Goal: Task Accomplishment & Management: Complete application form

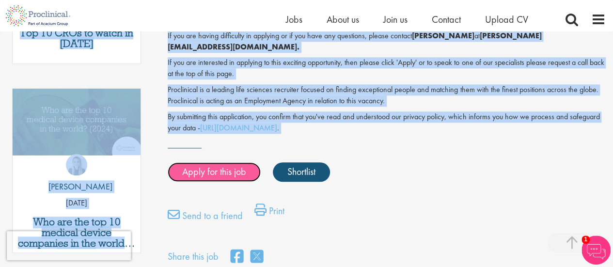
click at [198, 162] on link "Apply for this job" at bounding box center [214, 171] width 93 height 19
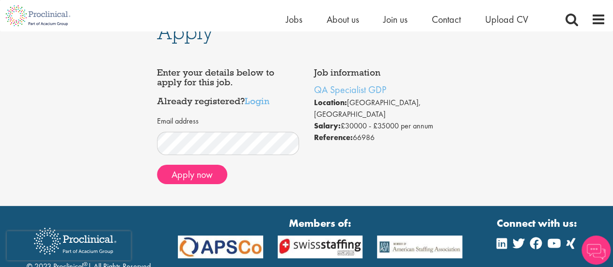
click at [204, 155] on form "Email address Apply now" at bounding box center [228, 150] width 128 height 68
click at [194, 174] on button "Apply now" at bounding box center [192, 174] width 70 height 19
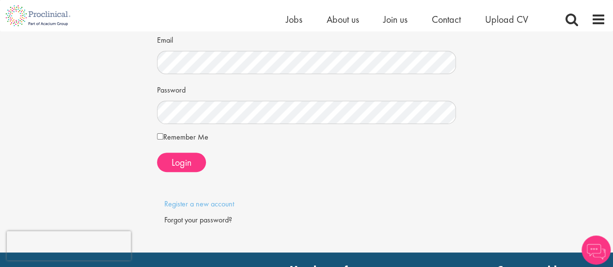
scroll to position [93, 0]
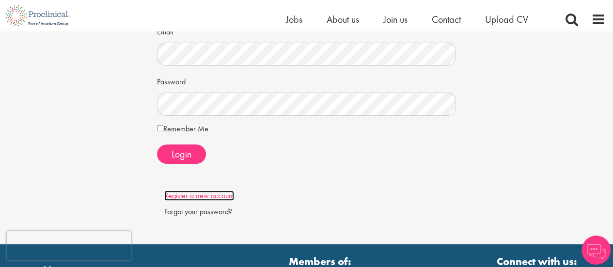
click at [190, 197] on link "Register a new account" at bounding box center [199, 195] width 70 height 10
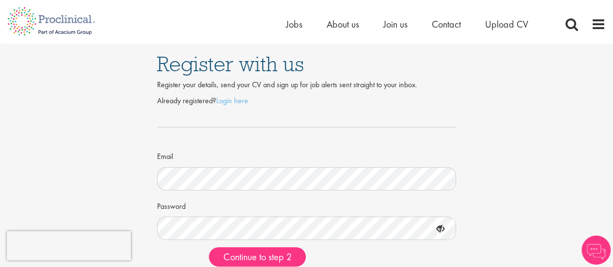
scroll to position [58, 0]
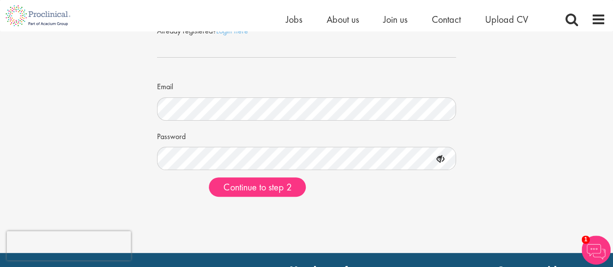
click at [443, 161] on icon at bounding box center [440, 159] width 16 height 16
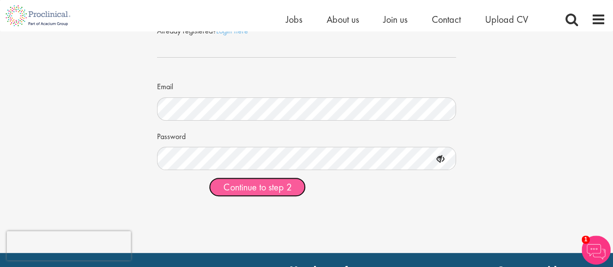
click at [253, 181] on span "Continue to step 2" at bounding box center [257, 187] width 68 height 13
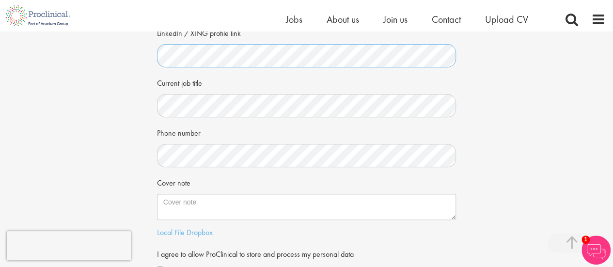
scroll to position [208, 0]
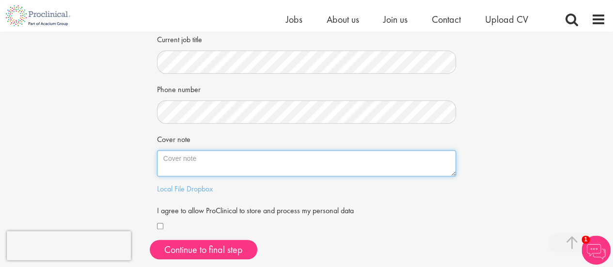
click at [263, 165] on textarea "Cover note" at bounding box center [306, 163] width 299 height 26
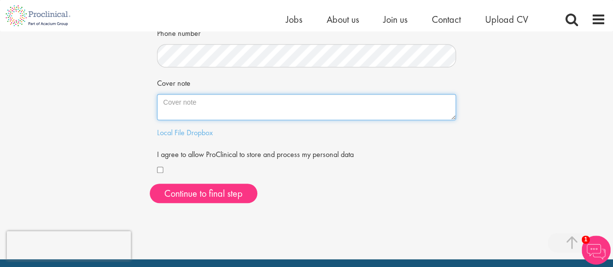
click at [229, 110] on textarea "Cover note" at bounding box center [306, 107] width 299 height 26
paste textarea "Quality Assurance Specialist with 5+ years of pharmaceutical industry experienc…"
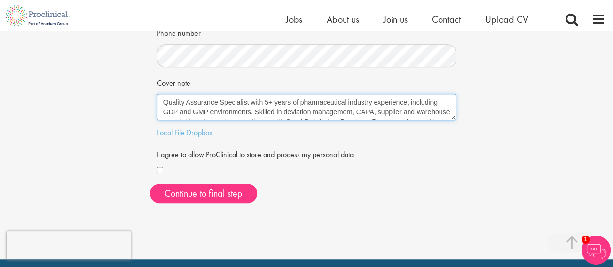
scroll to position [35, 0]
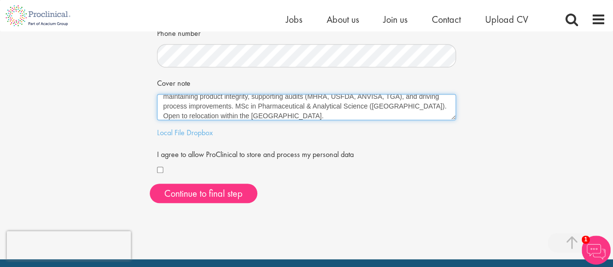
type textarea "Quality Assurance Specialist with 5+ years of pharmaceutical industry experienc…"
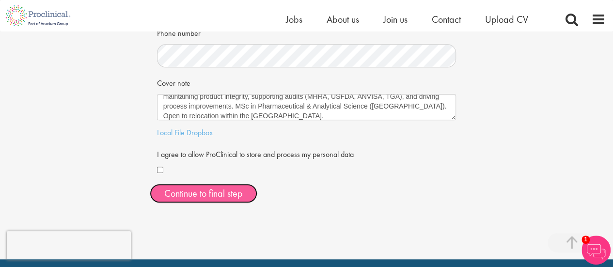
click at [228, 188] on button "Continue to final step" at bounding box center [204, 193] width 108 height 19
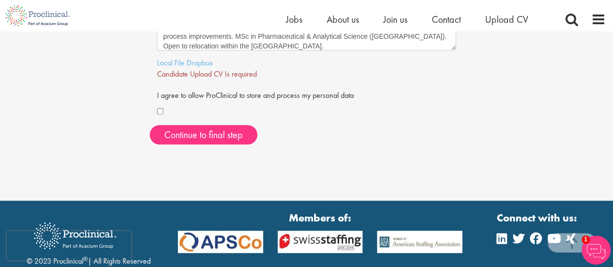
scroll to position [261, 0]
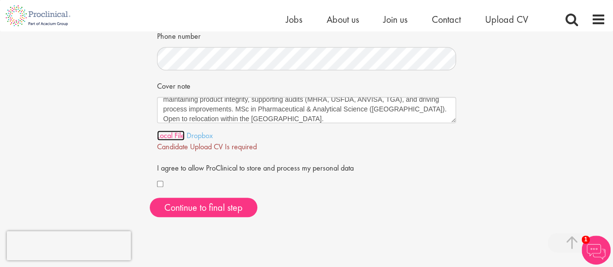
click at [171, 137] on link "Local File" at bounding box center [171, 135] width 28 height 10
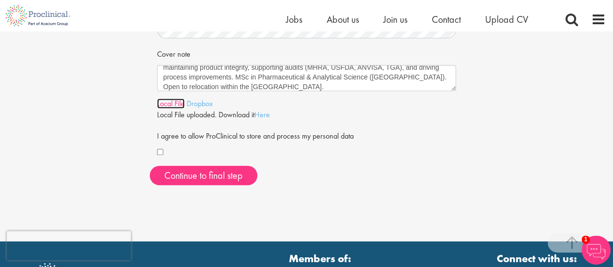
scroll to position [294, 0]
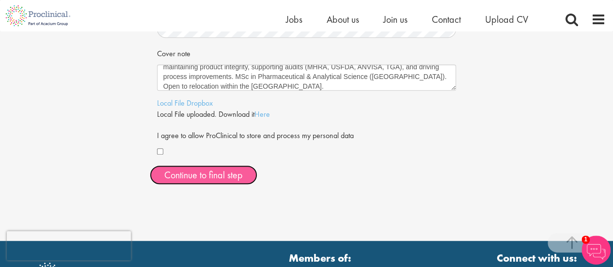
click at [226, 173] on span "Continue to final step" at bounding box center [203, 175] width 78 height 13
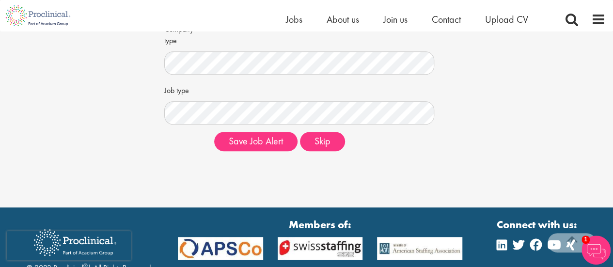
scroll to position [218, 0]
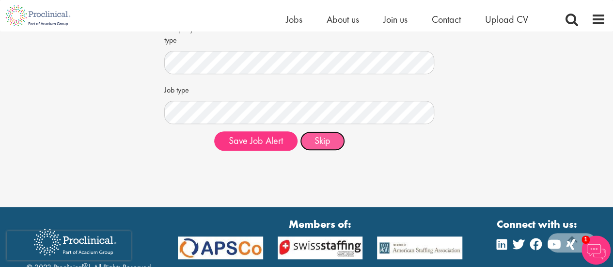
click at [330, 142] on button "Skip" at bounding box center [322, 140] width 45 height 19
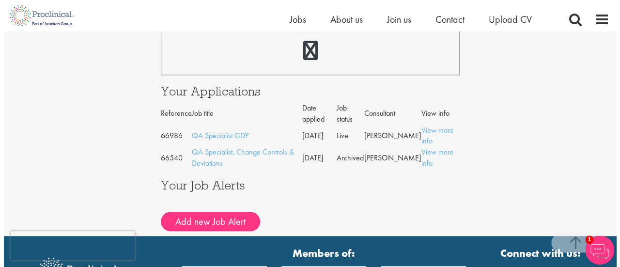
scroll to position [450, 0]
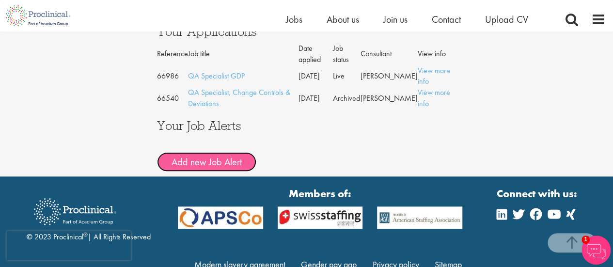
click at [233, 166] on button "Add new Job Alert" at bounding box center [206, 161] width 99 height 19
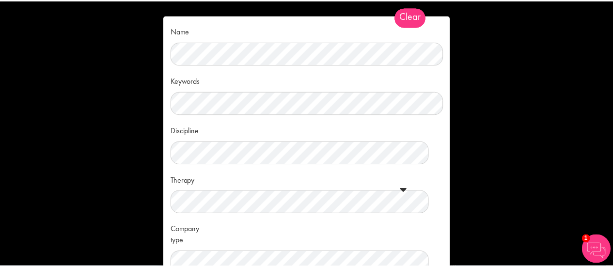
scroll to position [113, 0]
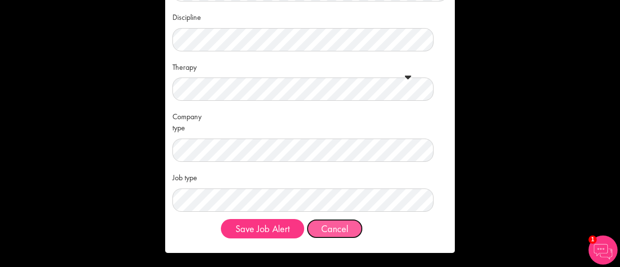
click at [335, 233] on button "Cancel" at bounding box center [335, 228] width 56 height 19
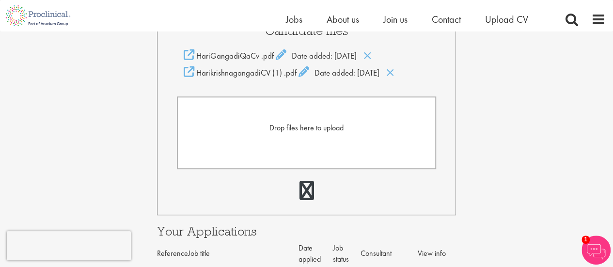
scroll to position [0, 0]
